Goal: Use online tool/utility: Utilize a website feature to perform a specific function

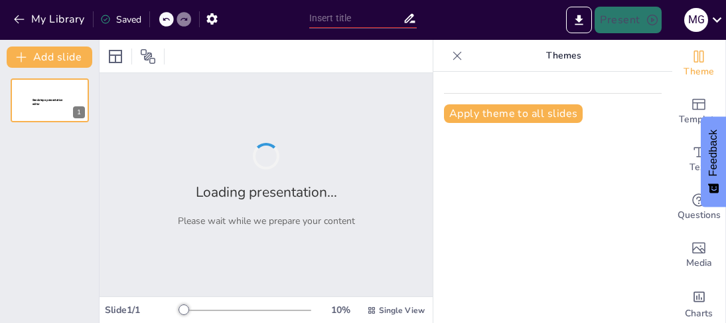
type input "El Planeamiento Estratégico y el Proceso de Mercadotecnia"
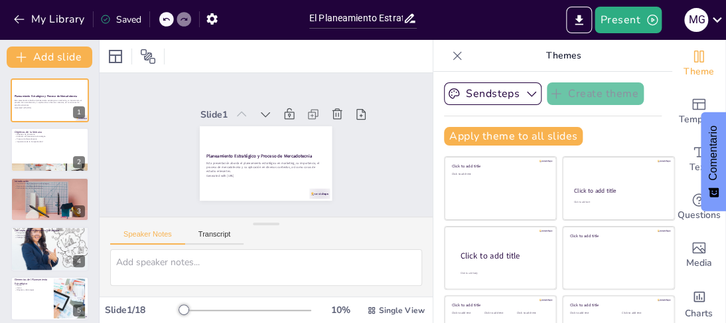
click at [272, 110] on icon at bounding box center [281, 118] width 18 height 18
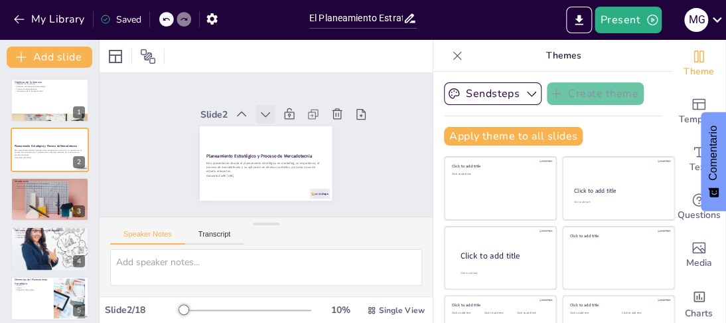
click at [289, 151] on icon at bounding box center [293, 156] width 8 height 11
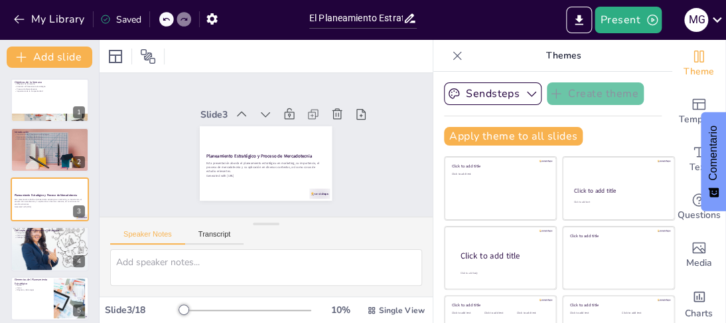
click at [255, 171] on icon at bounding box center [260, 174] width 10 height 7
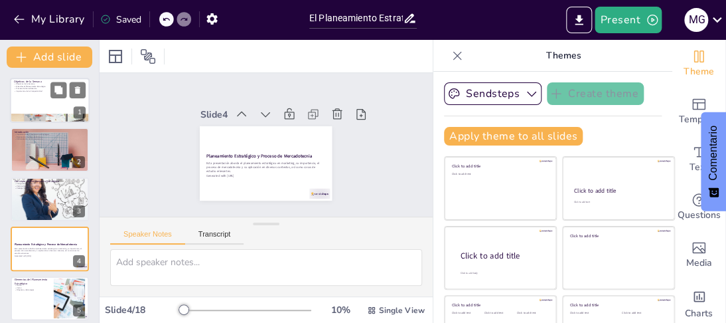
click at [27, 103] on div at bounding box center [50, 100] width 80 height 45
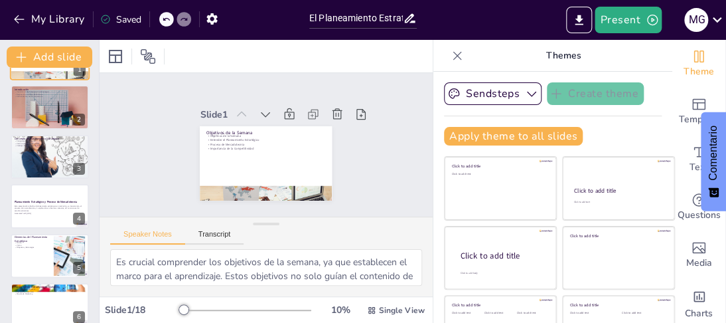
scroll to position [66, 0]
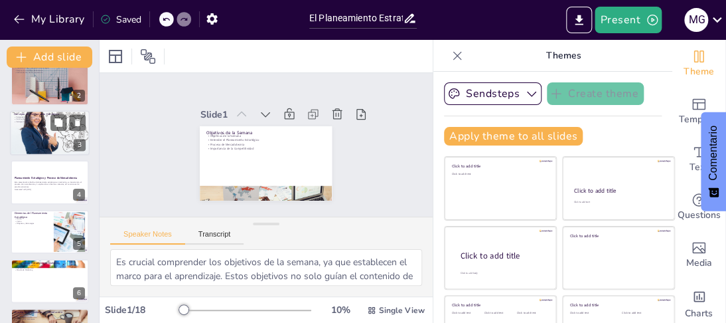
click at [26, 121] on p "Ventajas Competitivas Sostenibles" at bounding box center [50, 121] width 72 height 3
type textarea "La congruencia estratégica es fundamental para el éxito de cualquier organizaci…"
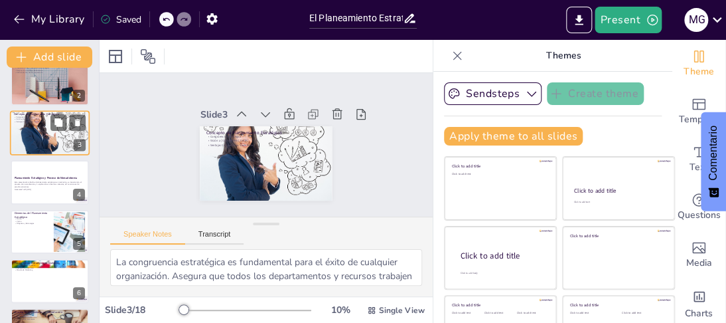
scroll to position [3, 0]
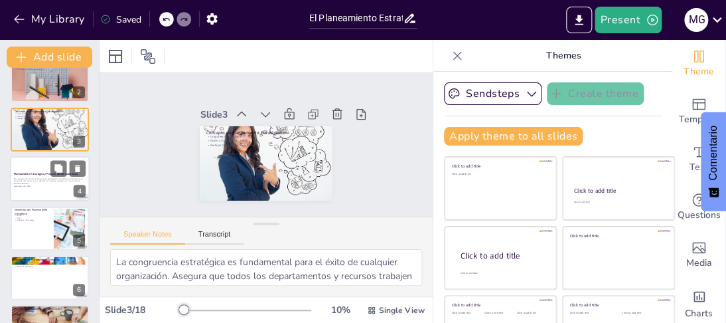
click at [26, 174] on strong "Planeamiento Estratégico y Proceso de Mercadotecnia" at bounding box center [46, 174] width 64 height 3
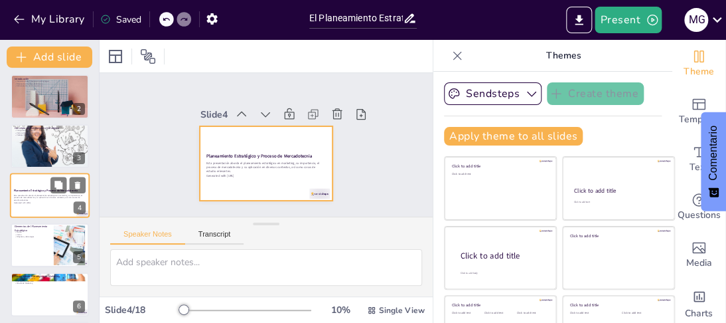
scroll to position [119, 0]
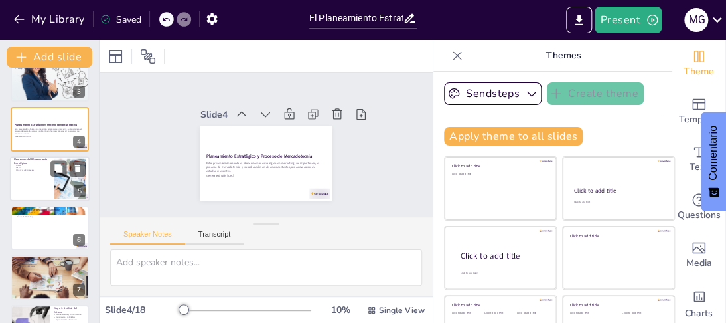
click at [27, 174] on div at bounding box center [50, 178] width 80 height 45
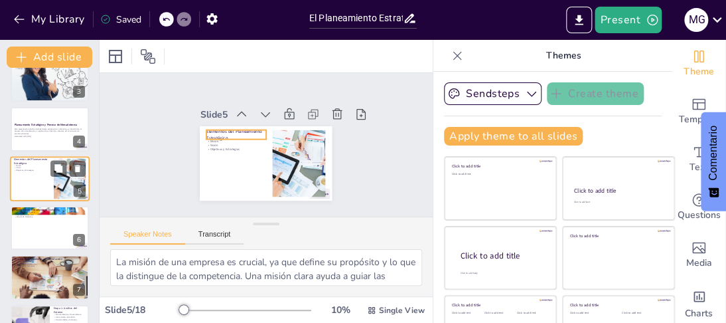
scroll to position [102, 0]
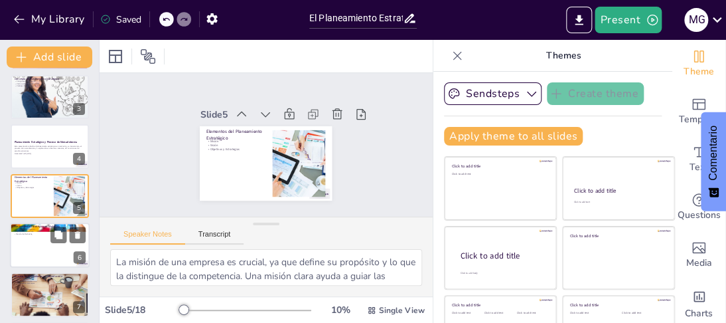
click at [30, 250] on div at bounding box center [50, 244] width 80 height 45
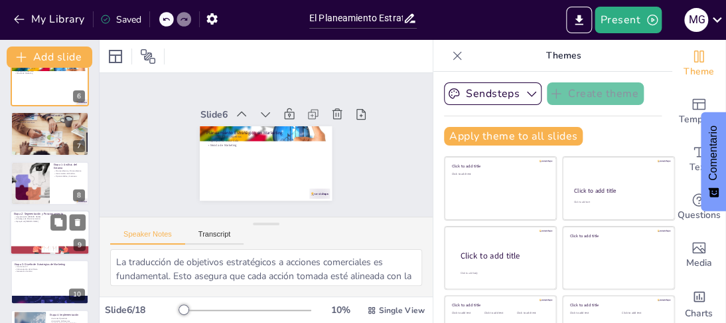
scroll to position [284, 0]
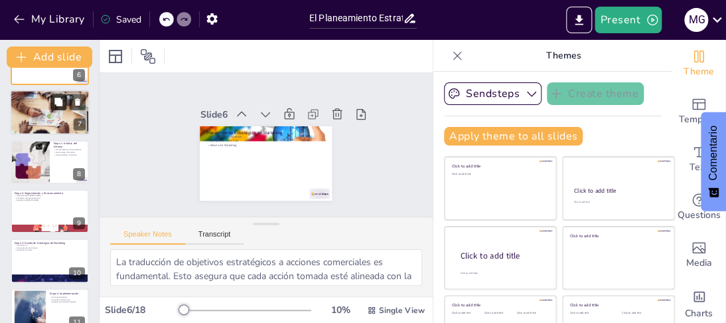
click at [54, 108] on button at bounding box center [58, 102] width 16 height 16
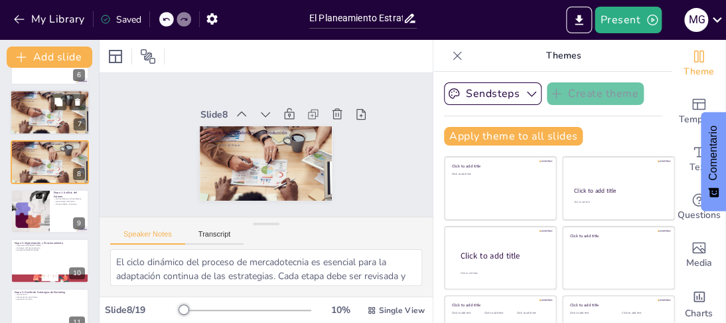
scroll to position [250, 0]
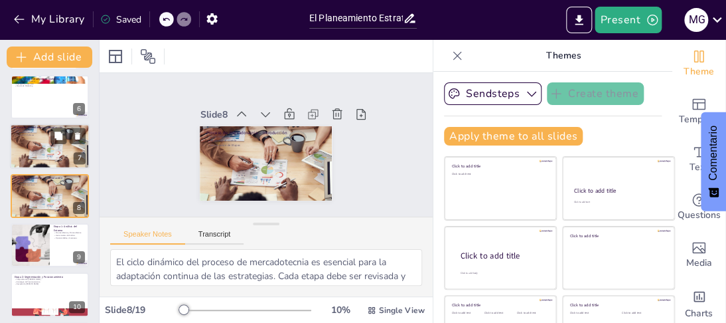
click at [33, 151] on div at bounding box center [50, 146] width 80 height 45
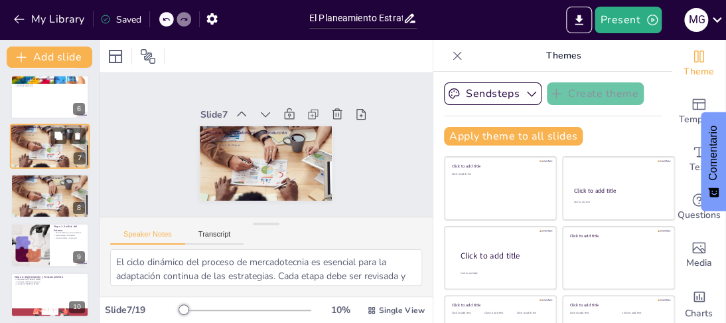
scroll to position [201, 0]
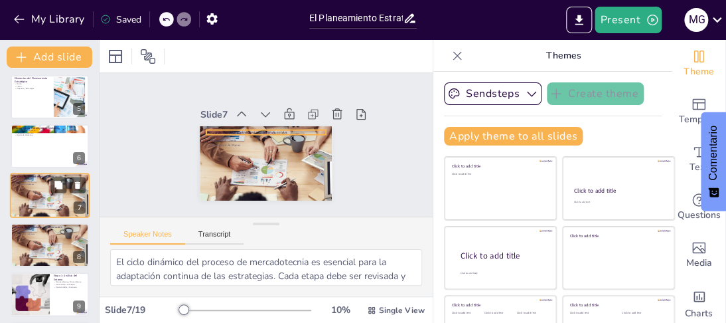
click at [29, 189] on div at bounding box center [50, 195] width 80 height 45
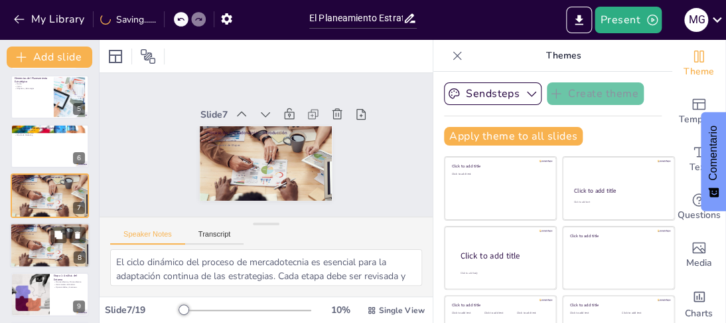
click at [34, 235] on div at bounding box center [50, 244] width 80 height 45
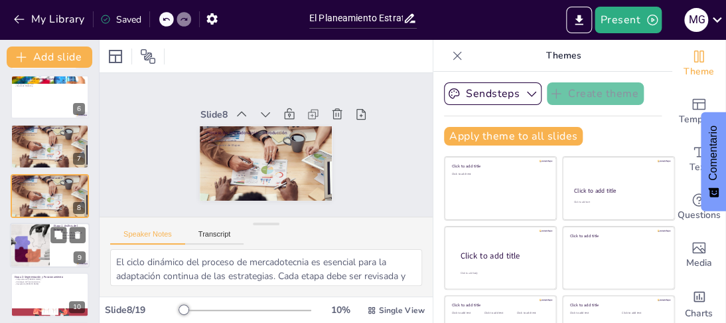
click at [22, 246] on div at bounding box center [30, 244] width 68 height 45
type textarea "Comprender el macroambiente y microambiente es vital para el análisis del entor…"
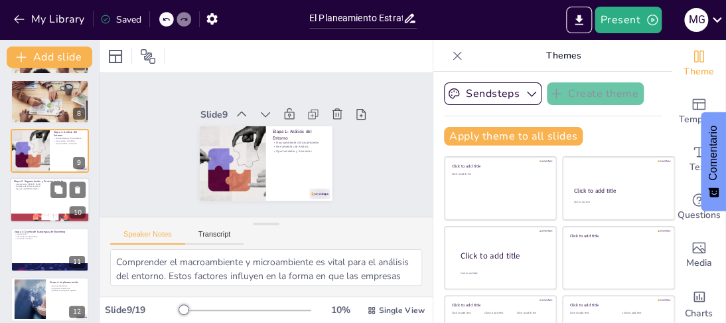
scroll to position [366, 0]
